Goal: Task Accomplishment & Management: Complete application form

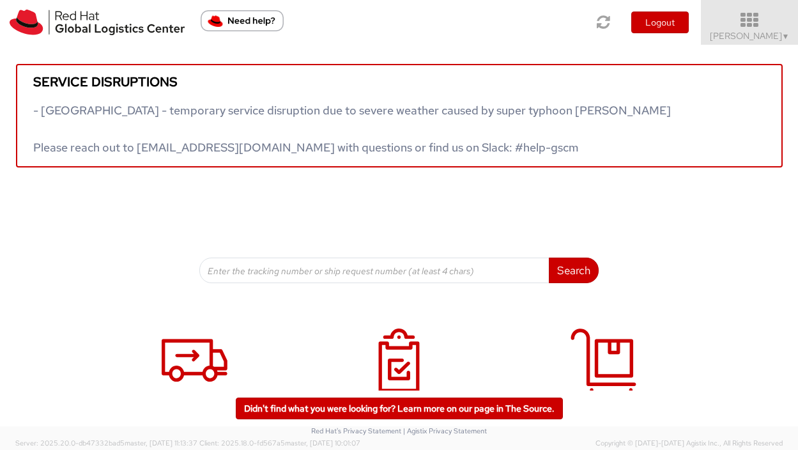
drag, startPoint x: 793, startPoint y: 29, endPoint x: 785, endPoint y: 29, distance: 8.3
click at [785, 29] on link "Vitoria Alencar ▼" at bounding box center [748, 22] width 97 height 45
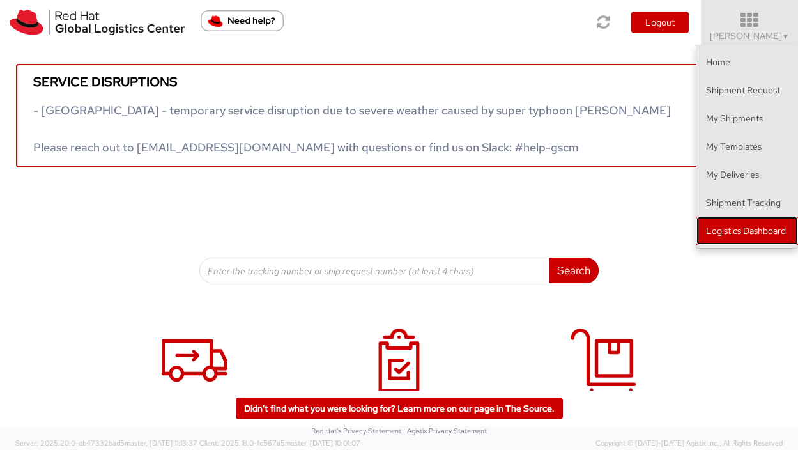
click at [728, 220] on link "Logistics Dashboard" at bounding box center [747, 230] width 102 height 28
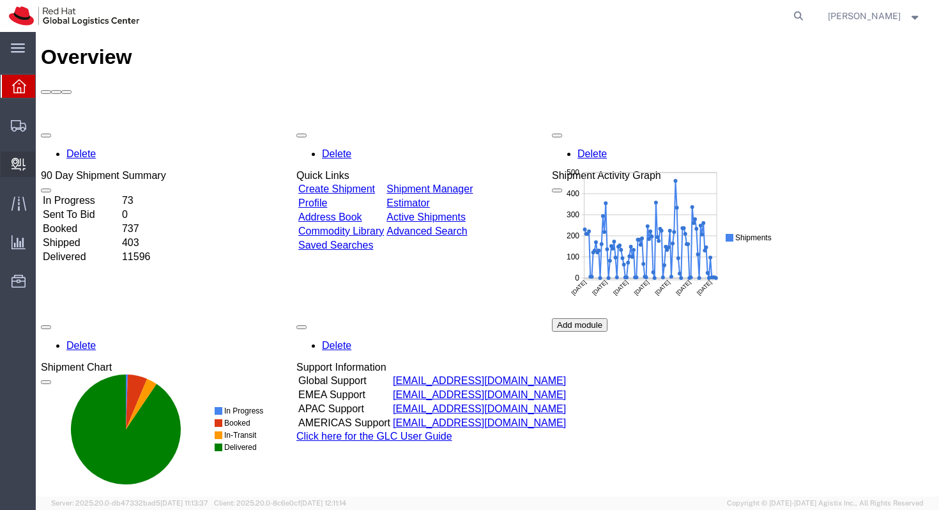
click at [0, 0] on span "Create Delivery" at bounding box center [0, 0] width 0 height 0
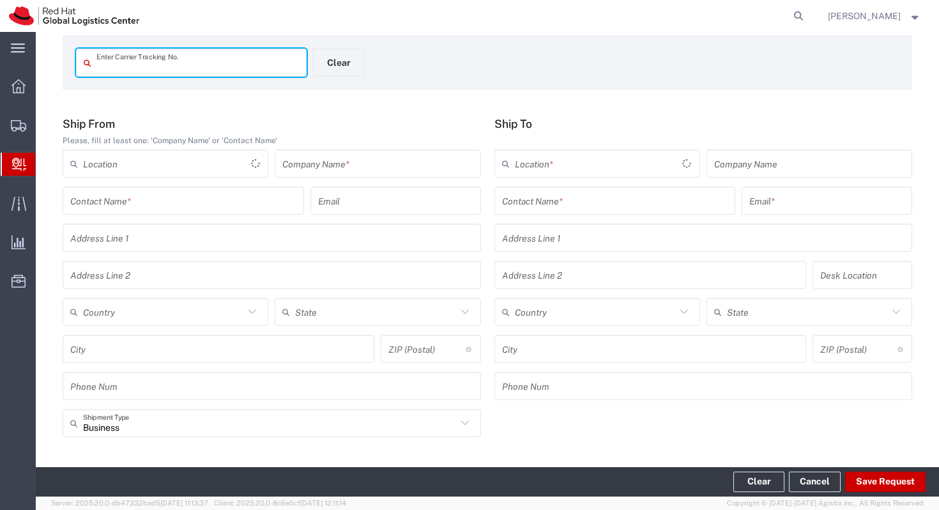
scroll to position [63, 0]
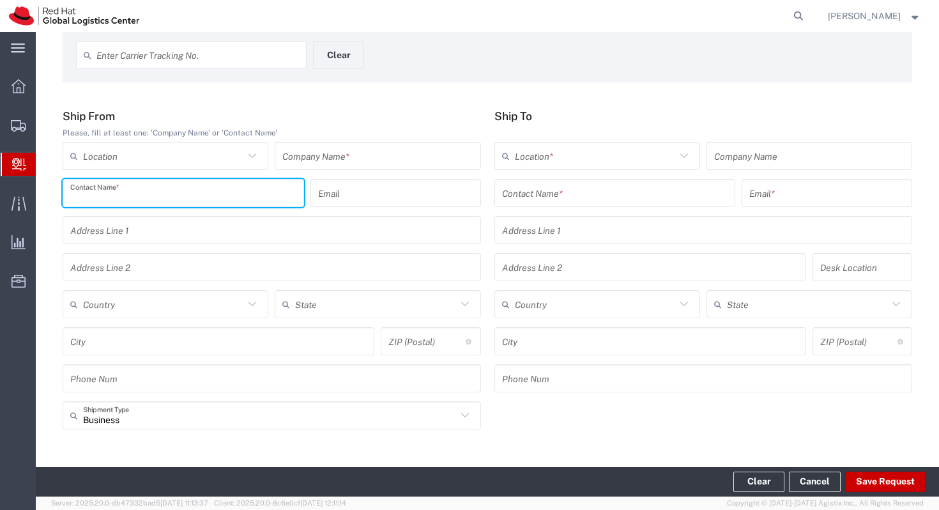
click at [197, 193] on input "text" at bounding box center [183, 193] width 226 height 22
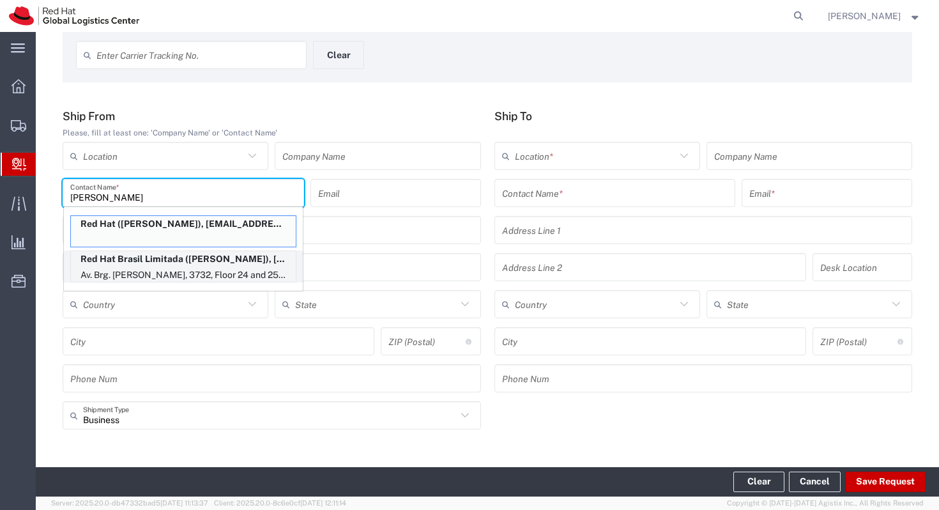
type input "fabio f"
click at [223, 261] on p "Red Hat Brasil Limitada (Fabio Ferreira da Silva), fferreir@redhat.com" at bounding box center [183, 259] width 225 height 16
type input "RH - Sao Paulo"
type input "Red Hat Brasil Limitada"
type input "Fabio Ferreira da Silva"
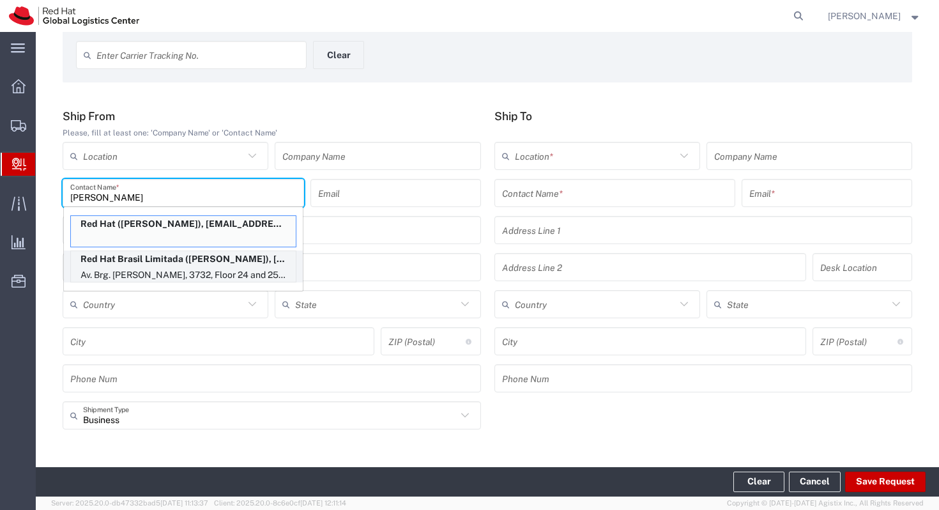
type input "fferreir@redhat.com"
type input "Av. Brg. Faria Lima, 3732"
type input "Floor 24 and 25, Itaim Bibi"
type input "Brazil"
type input "SAO PAULO"
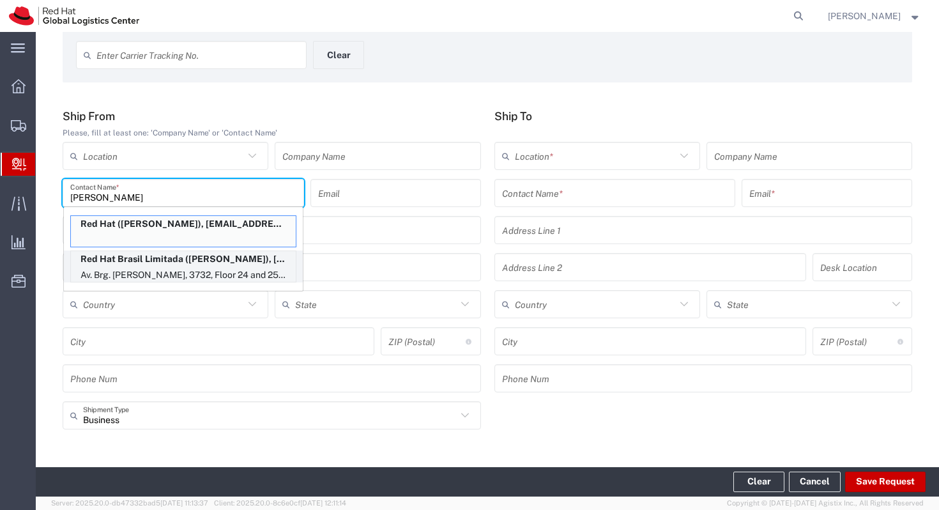
type input "04538-132"
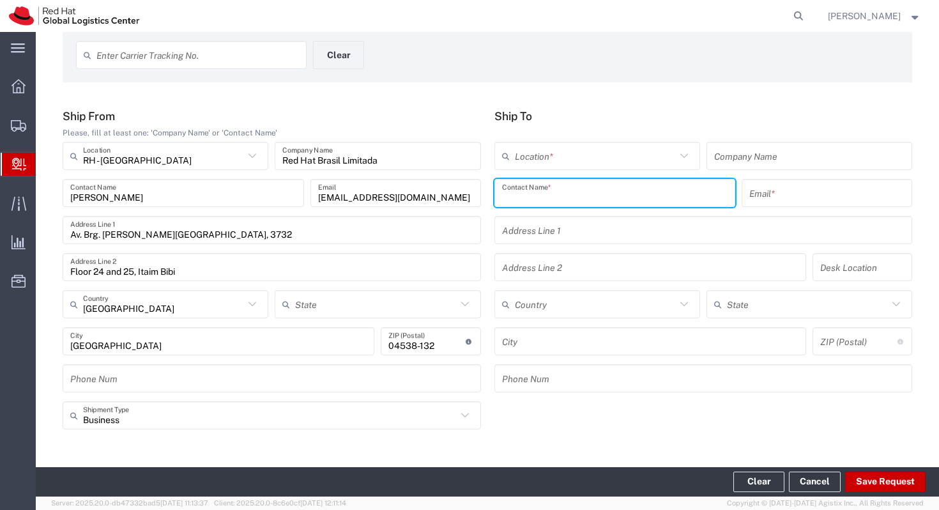
click at [597, 200] on input "text" at bounding box center [615, 193] width 226 height 22
type input "São Paulo"
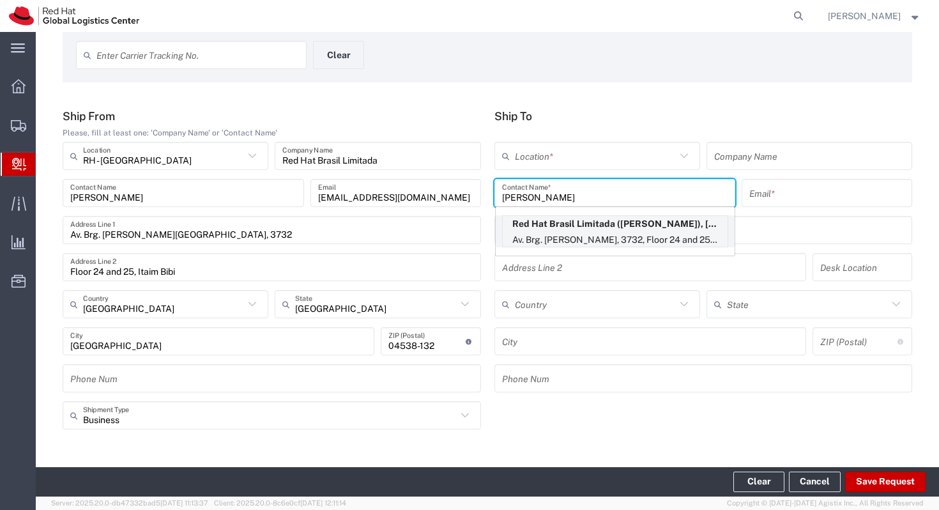
type input "bruna f"
click at [621, 230] on p "Red Hat Brasil Limitada (Bruna Ferreira), brferrei@redhat.com" at bounding box center [615, 224] width 225 height 16
type input "RH - Sao Paulo"
type input "Red Hat Brasil Limitada"
type input "Bruna Ferreira"
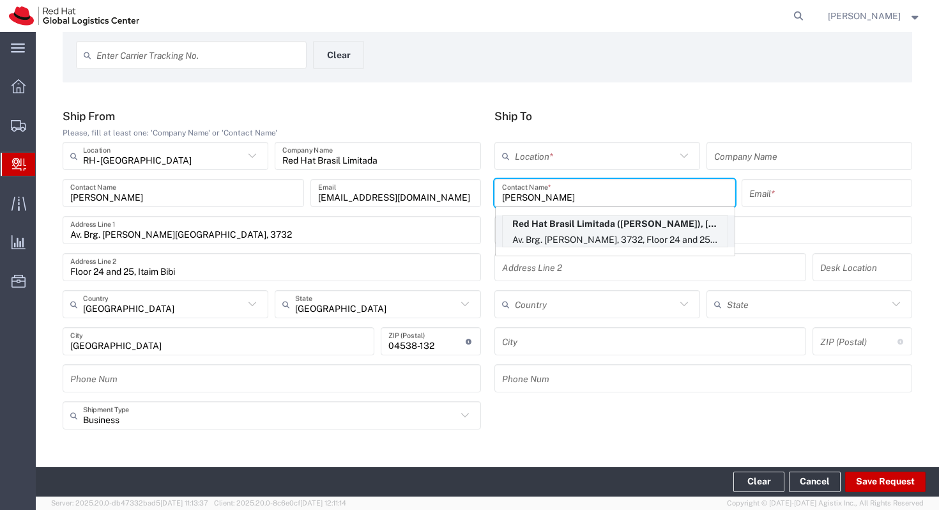
type input "brferrei@redhat.com"
type input "Av. Brg. Faria Lima, 3732"
type input "Floor 24 and 25, Itaim Bibi"
type input "FLEX"
type input "Brazil"
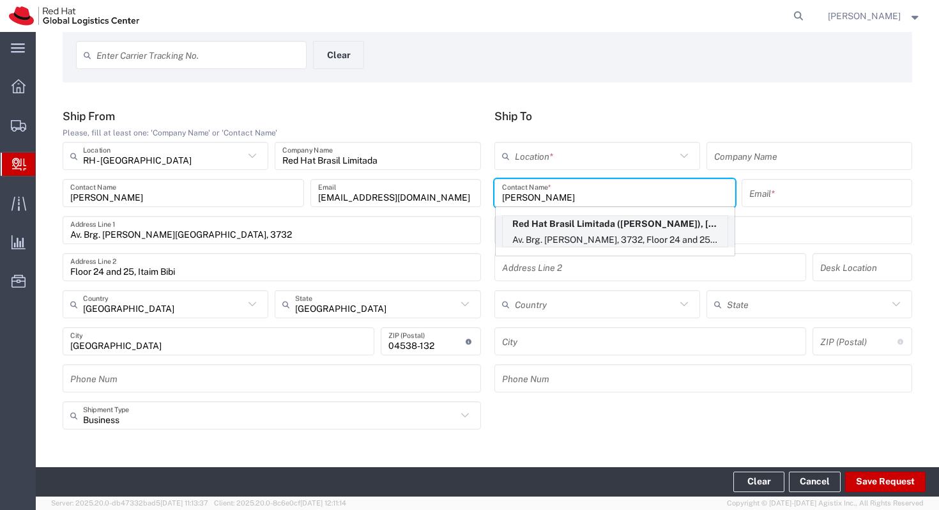
type input "SAO PAULO"
type input "04538-132"
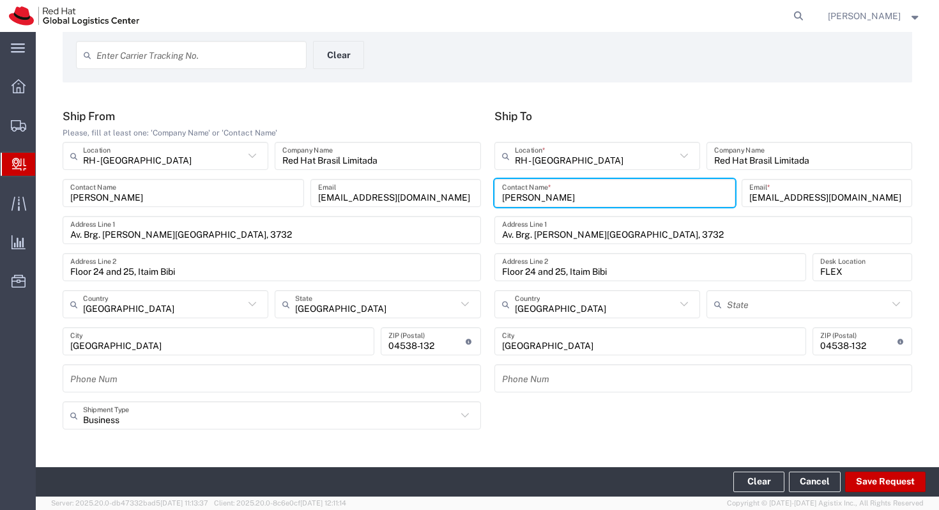
type input "São Paulo"
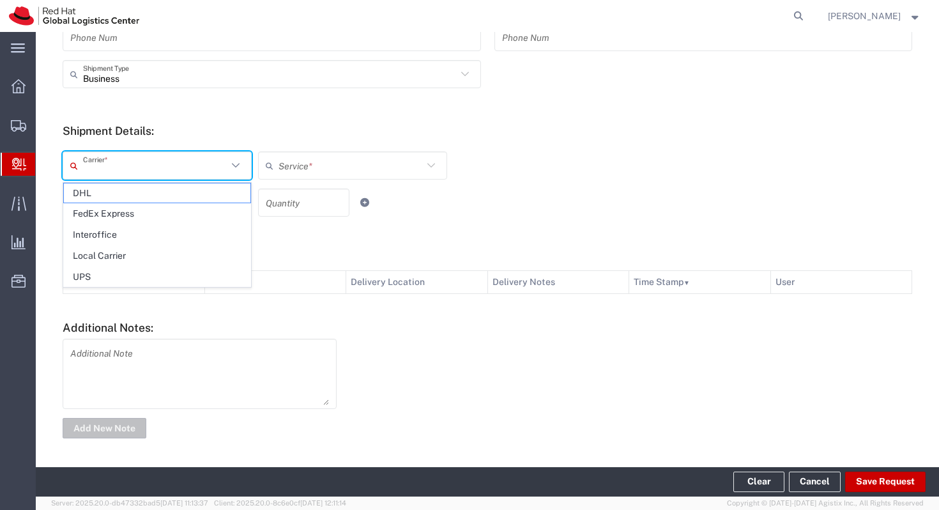
click at [199, 156] on input "text" at bounding box center [155, 166] width 144 height 22
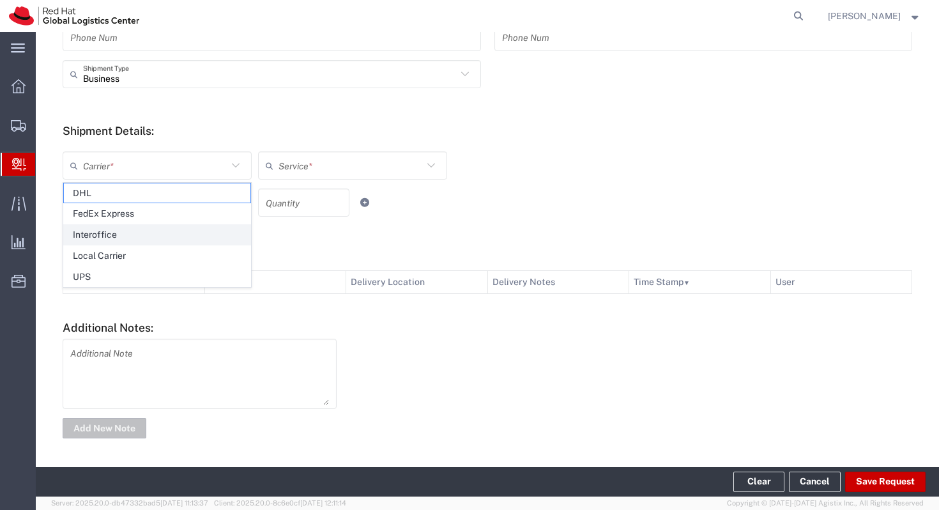
click at [174, 231] on span "Interoffice" at bounding box center [157, 235] width 186 height 20
type input "Interoffice"
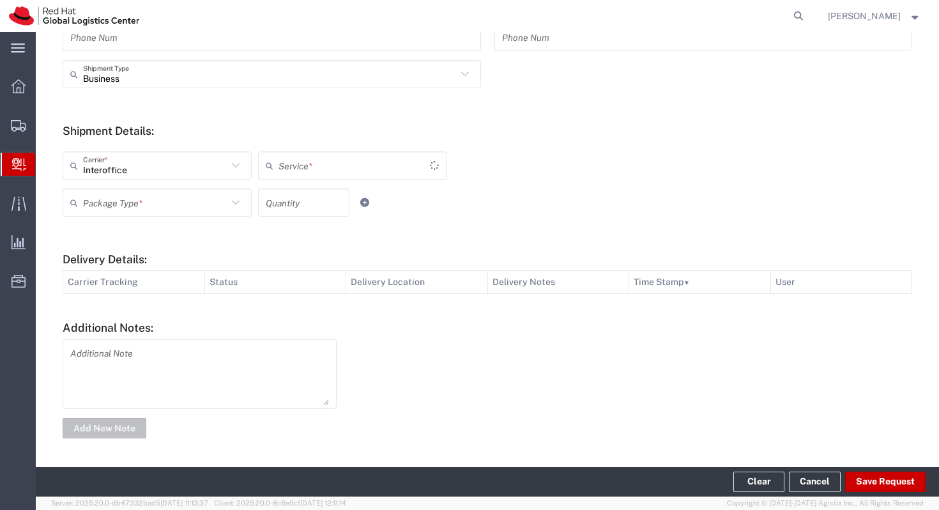
click at [196, 195] on input "text" at bounding box center [155, 203] width 144 height 22
type input "IO_Ground"
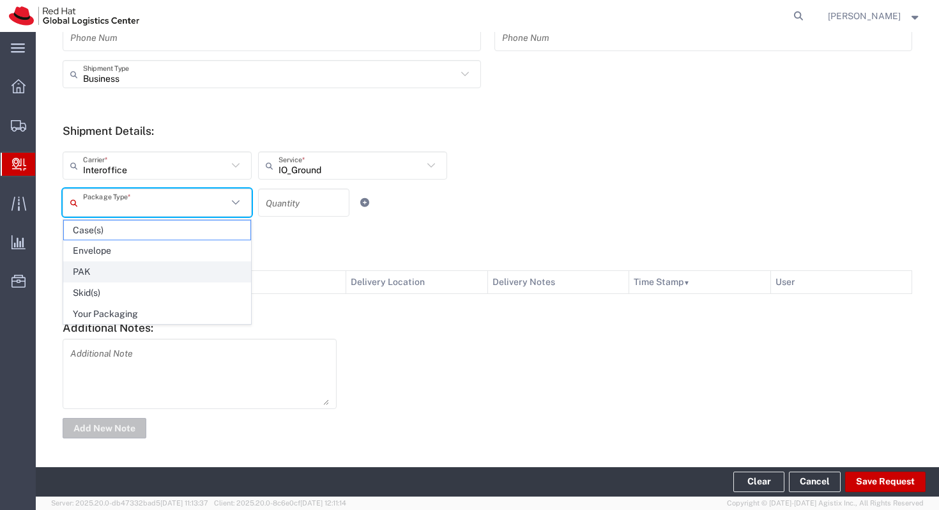
click at [184, 270] on span "PAK" at bounding box center [157, 272] width 186 height 20
type input "PAK"
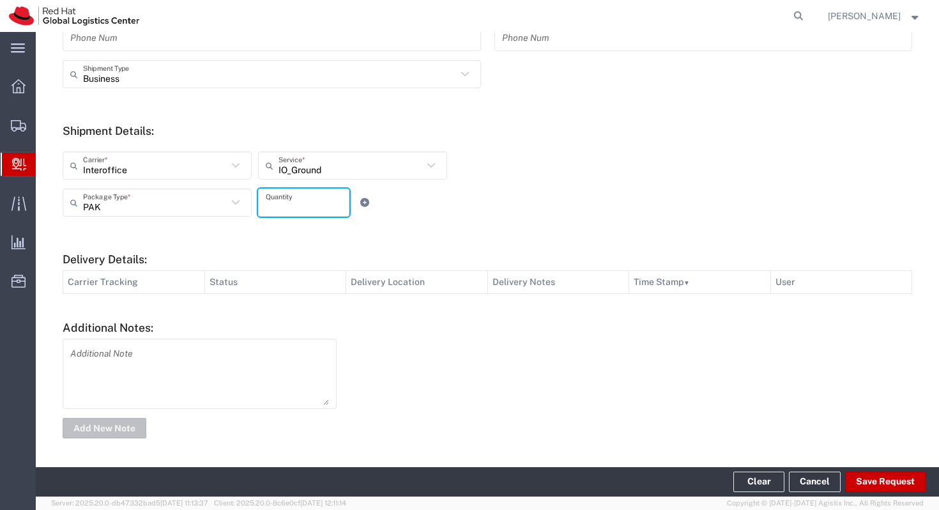
click at [305, 201] on input "number" at bounding box center [304, 203] width 76 height 22
type input "1"
click at [194, 365] on textarea at bounding box center [199, 373] width 259 height 63
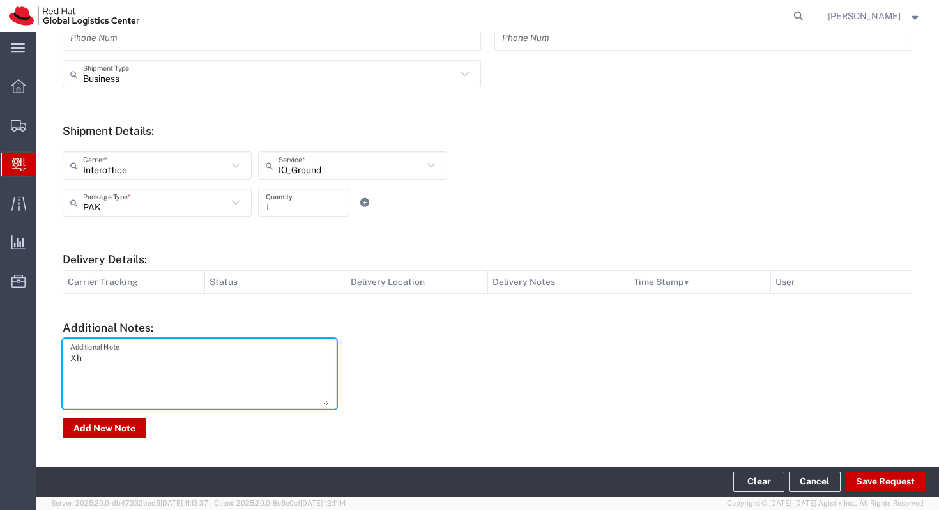
type textarea "X"
type textarea "Chave carro frota - Mitsubishi"
click at [105, 421] on button "Add New Note" at bounding box center [105, 428] width 84 height 20
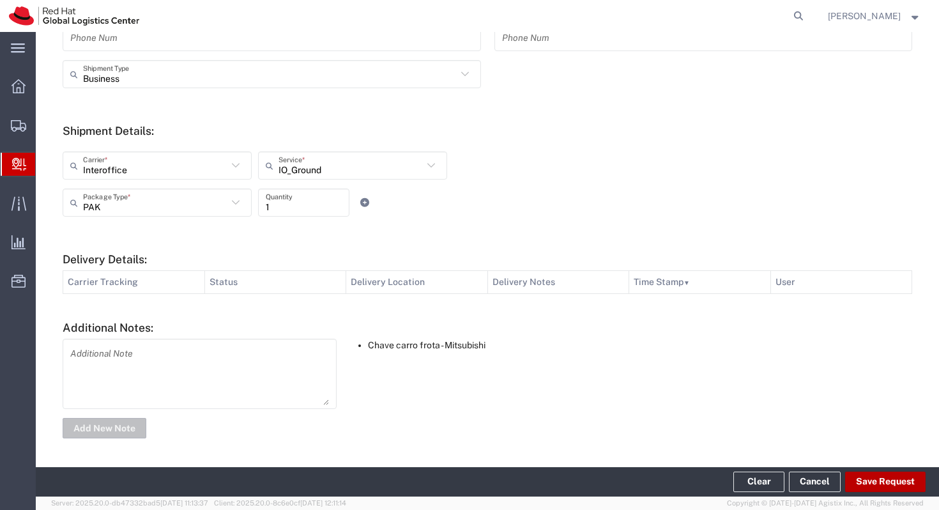
click at [797, 449] on button "Save Request" at bounding box center [885, 481] width 80 height 20
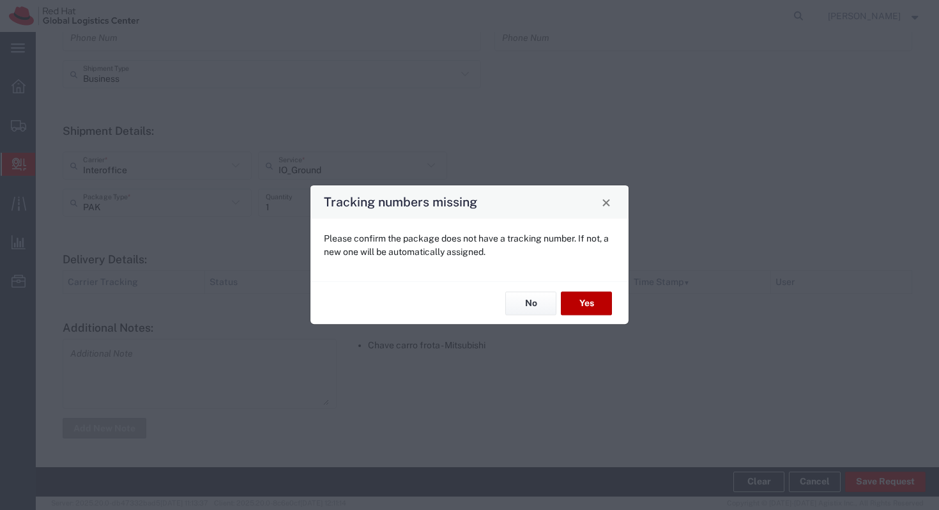
click at [583, 296] on button "Yes" at bounding box center [586, 303] width 51 height 24
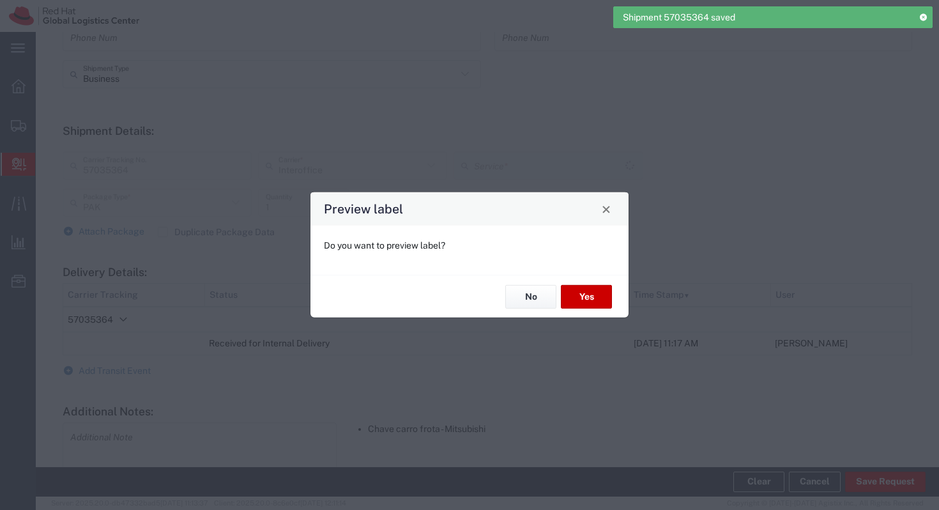
type input "IO_Ground"
click at [525, 298] on button "No" at bounding box center [530, 297] width 51 height 24
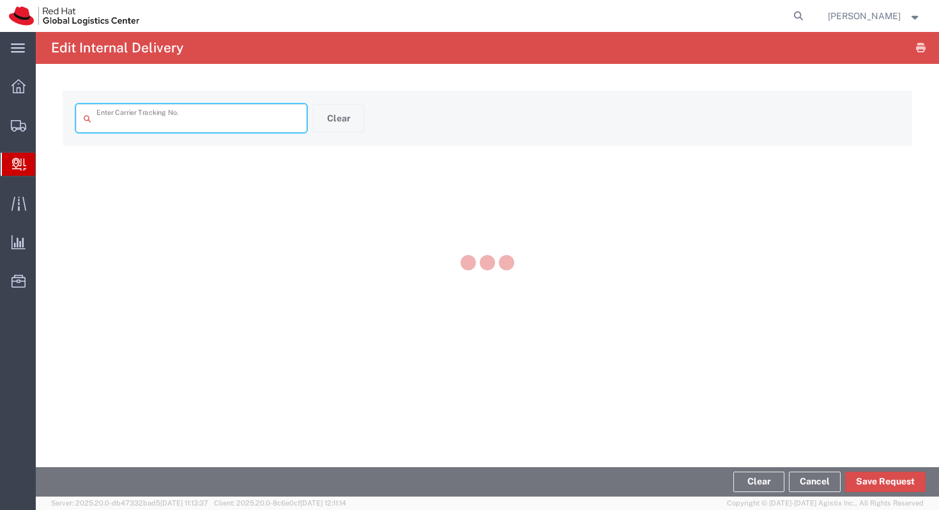
type input "57035364"
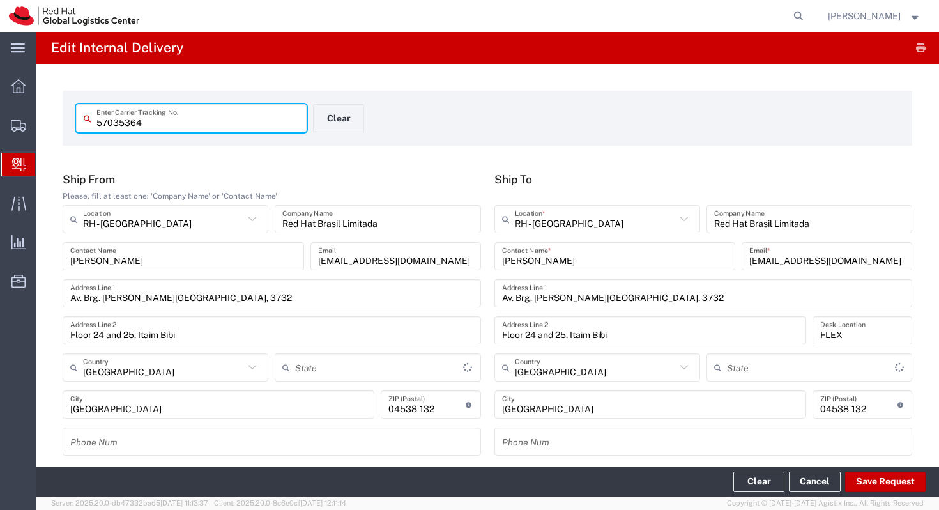
type input "PAK"
type input "IO_Ground"
type input "São Paulo"
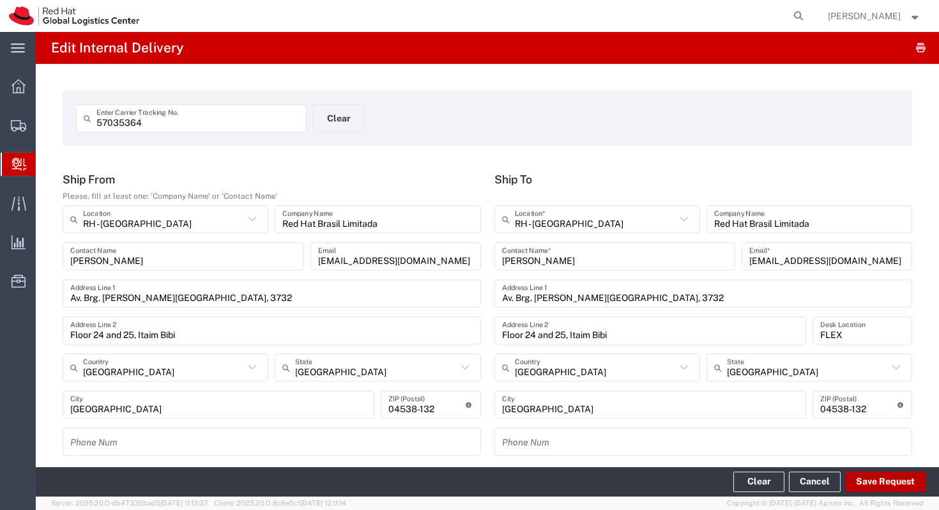
click at [797, 449] on button "Save Request" at bounding box center [885, 481] width 80 height 20
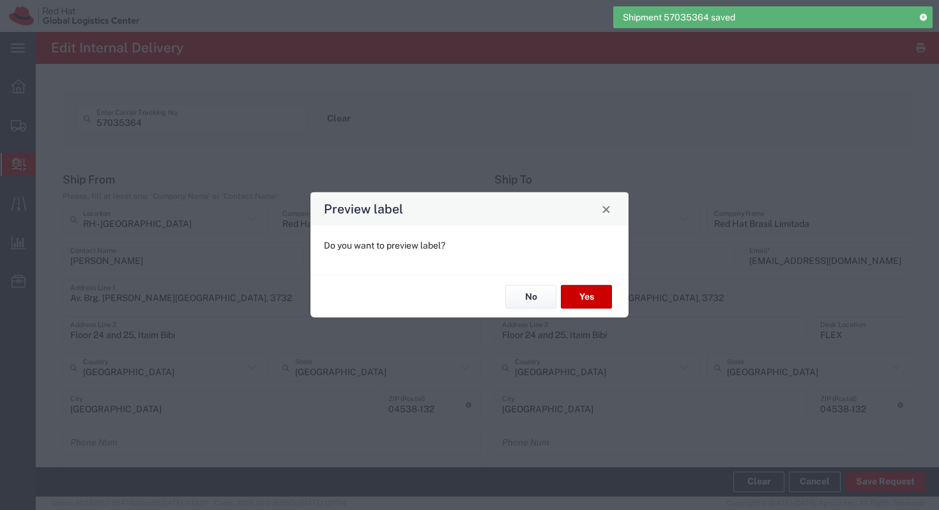
type input "PAK"
type input "IO_Ground"
click at [591, 305] on button "Yes" at bounding box center [586, 297] width 51 height 24
